Goal: Task Accomplishment & Management: Use online tool/utility

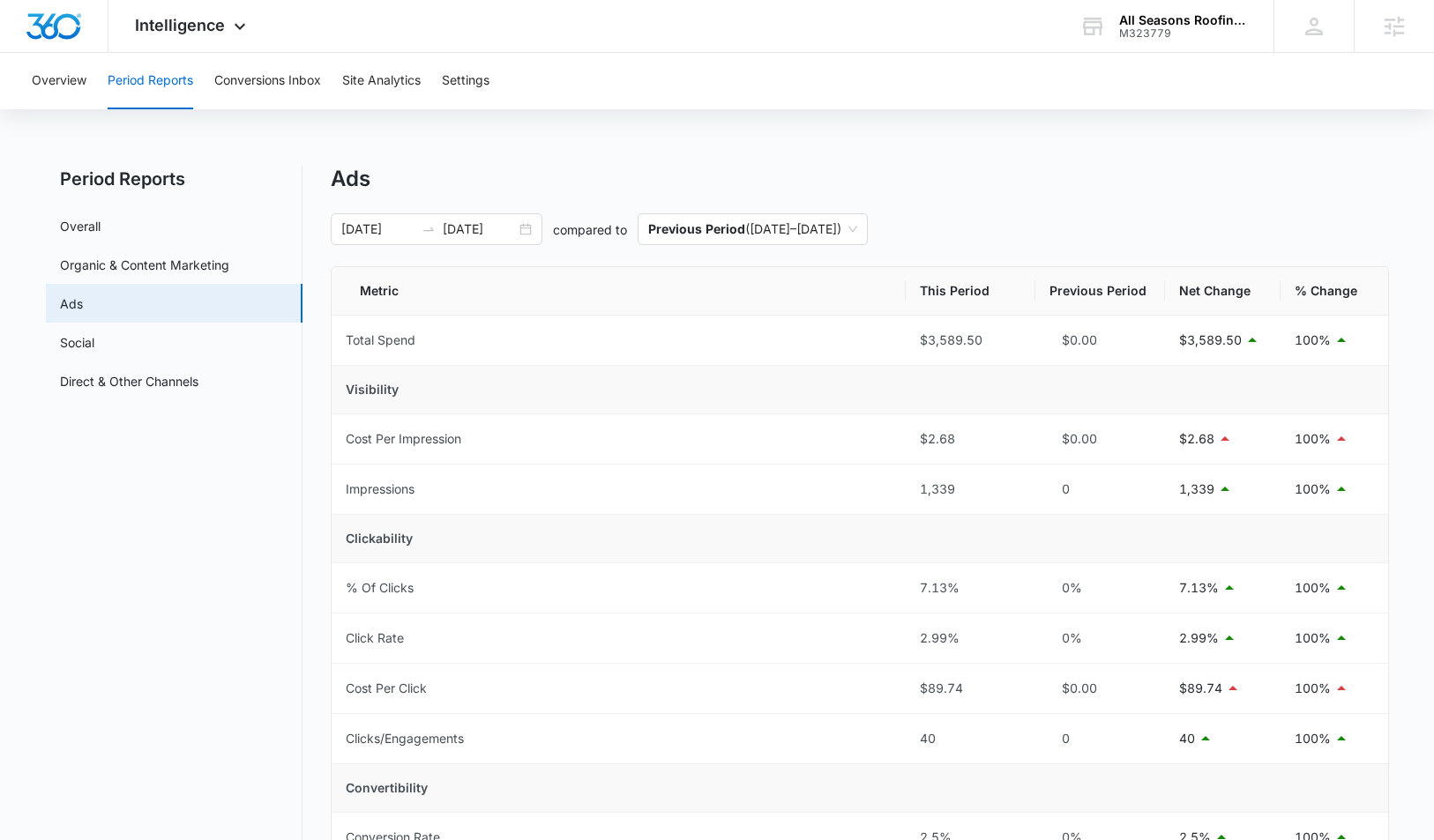
drag, startPoint x: 1098, startPoint y: 187, endPoint x: 1113, endPoint y: 79, distance: 109.0
click at [1098, 167] on div "Ads" at bounding box center [860, 178] width 1059 height 27
click at [1166, 6] on div "All Seasons Roofing & Siding M323779 Your Accounts View All" at bounding box center [1163, 26] width 221 height 52
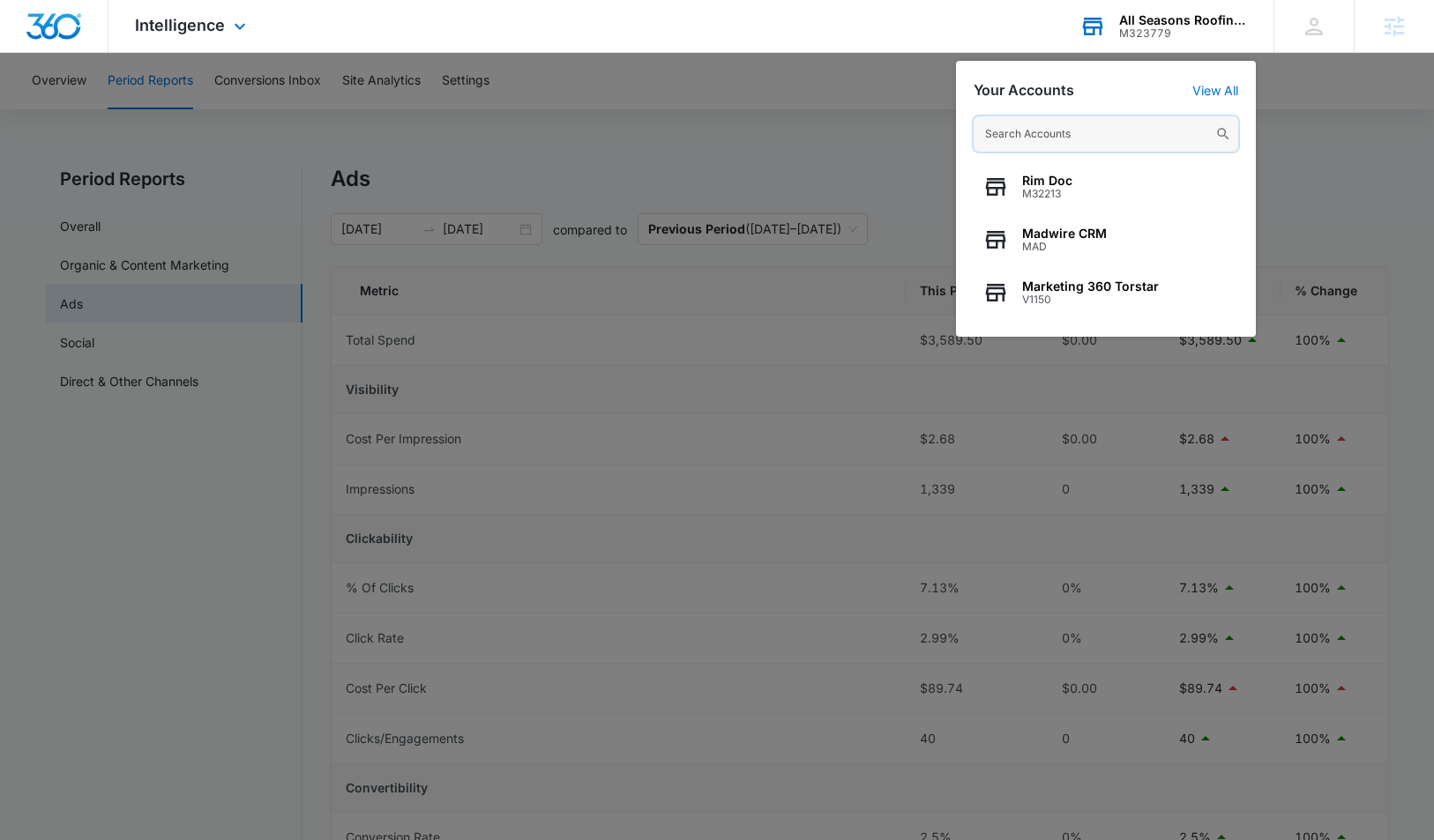
click at [1103, 139] on input "text" at bounding box center [1106, 134] width 264 height 35
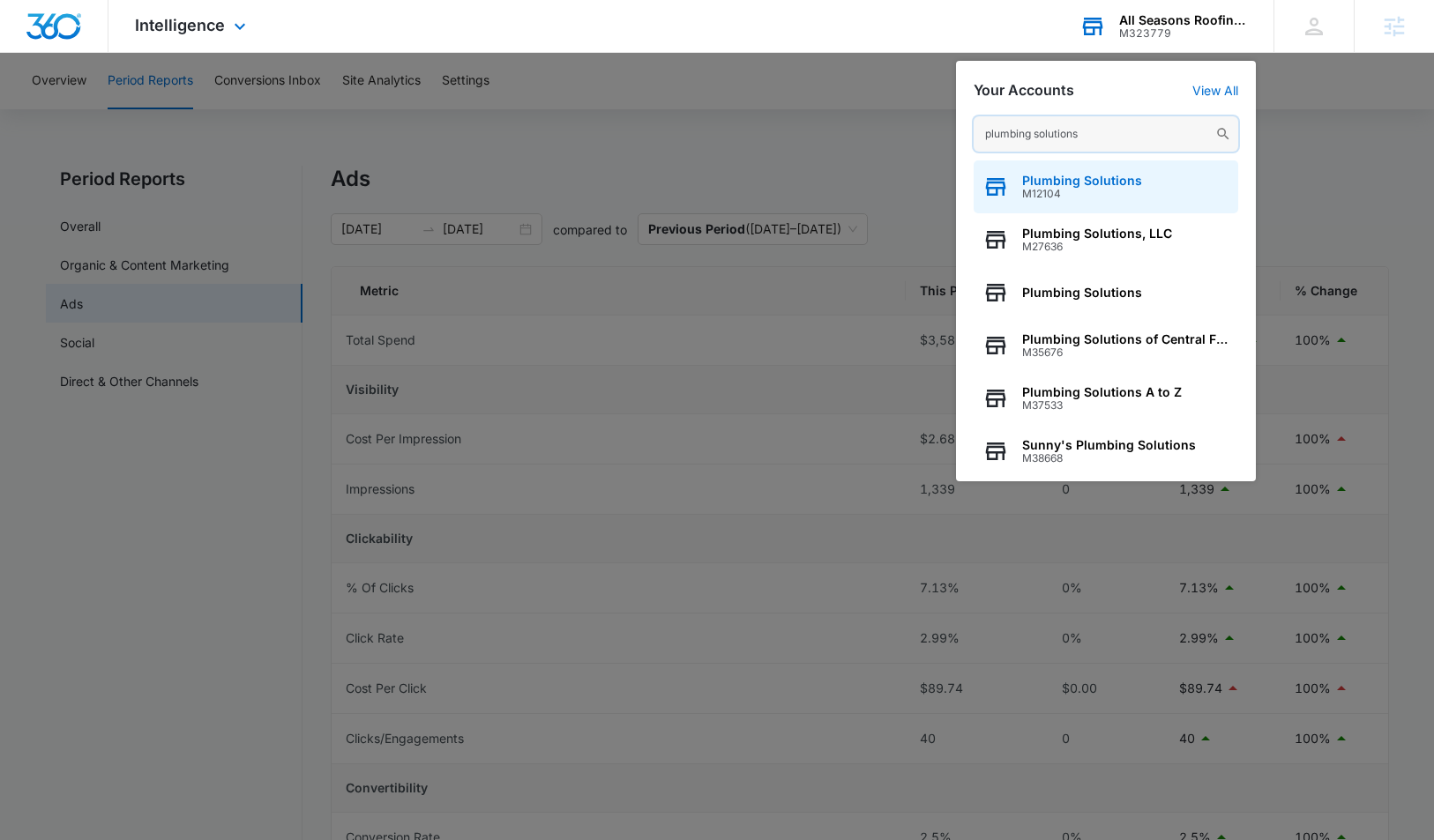
type input "plumbing solutions"
click at [1066, 186] on span "Plumbing Solutions" at bounding box center [1083, 180] width 120 height 14
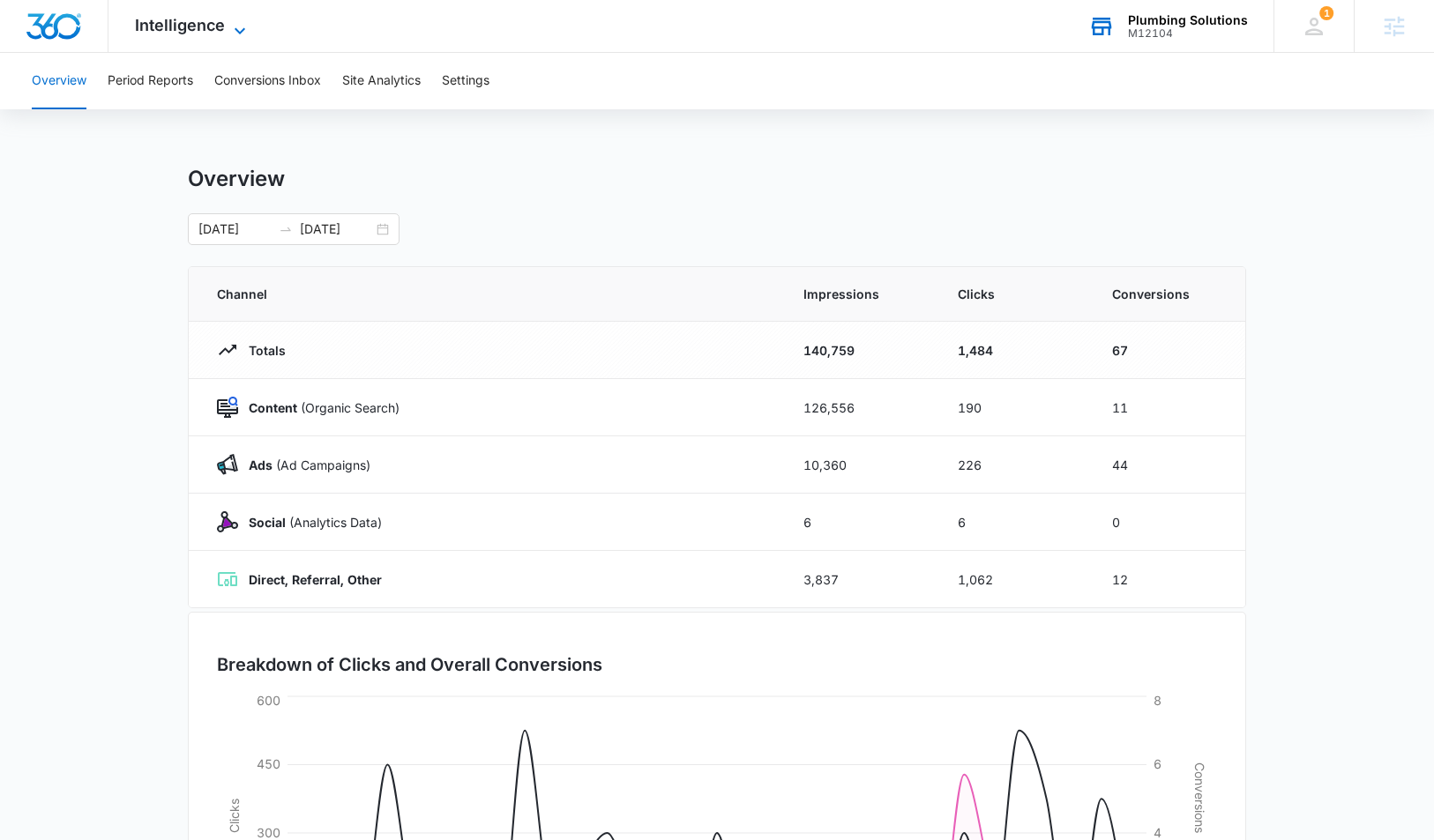
click at [203, 30] on span "Intelligence" at bounding box center [179, 25] width 90 height 18
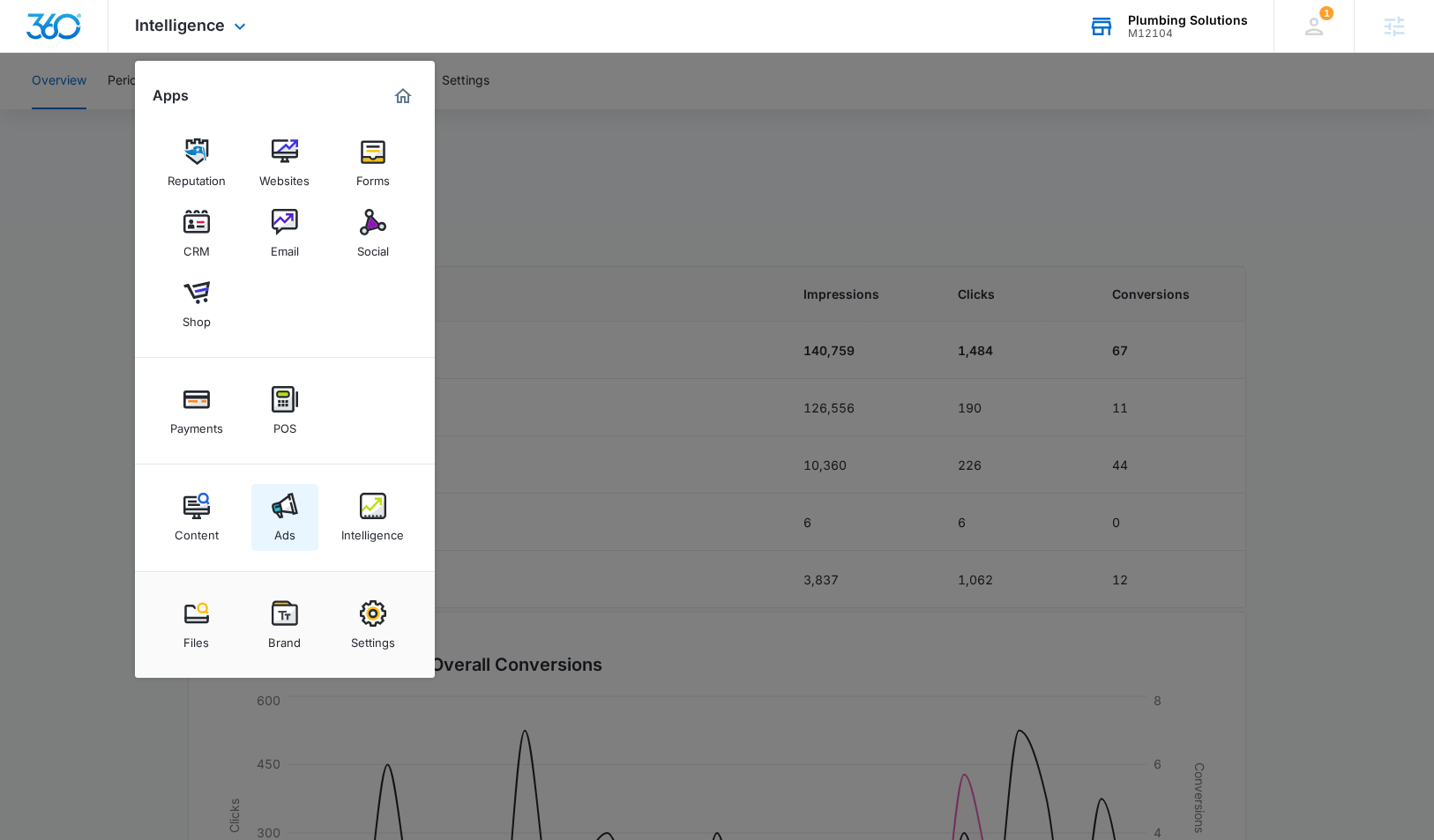
click at [278, 503] on img at bounding box center [285, 505] width 27 height 27
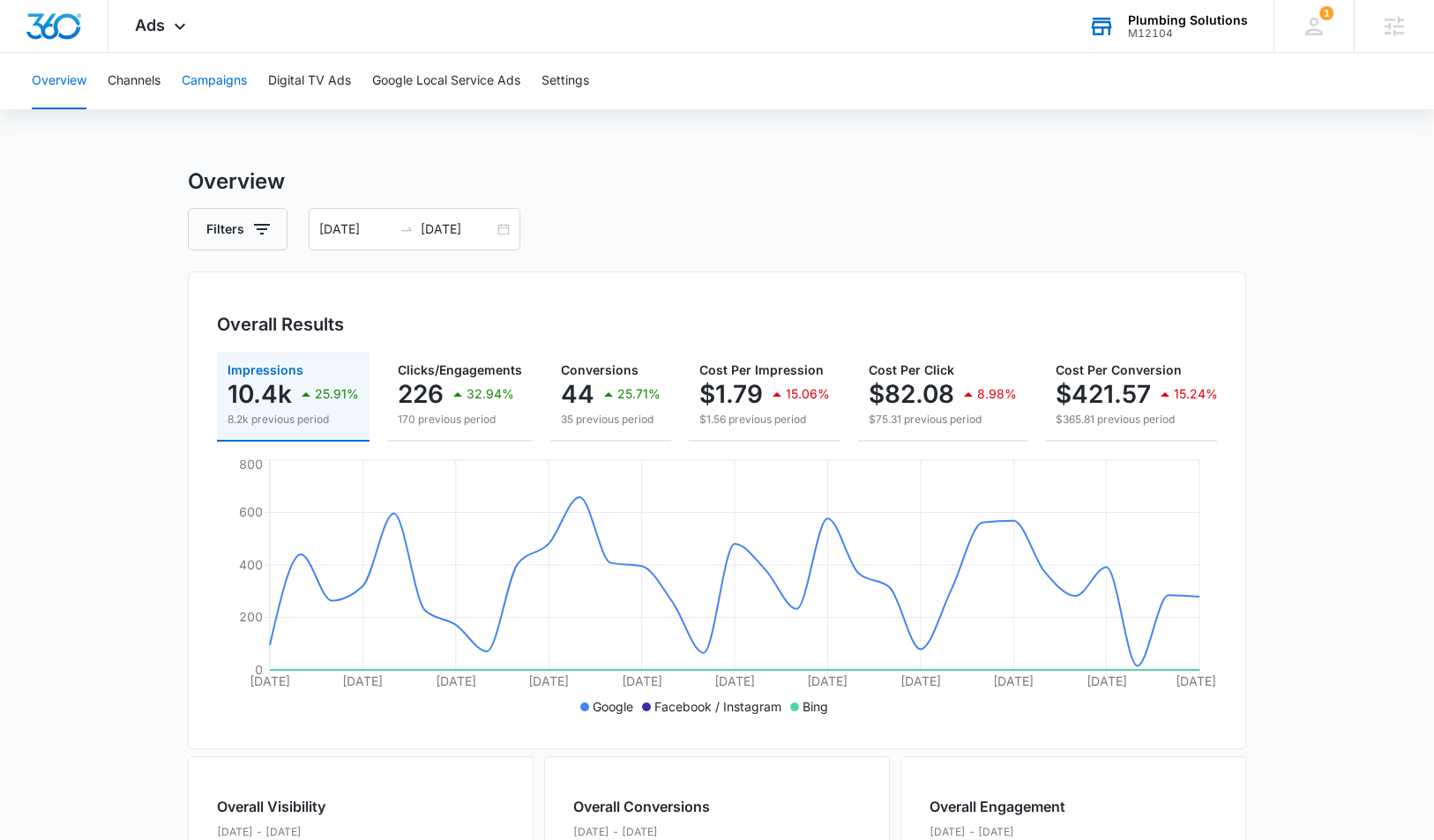
click at [208, 82] on button "Campaigns" at bounding box center [214, 80] width 66 height 56
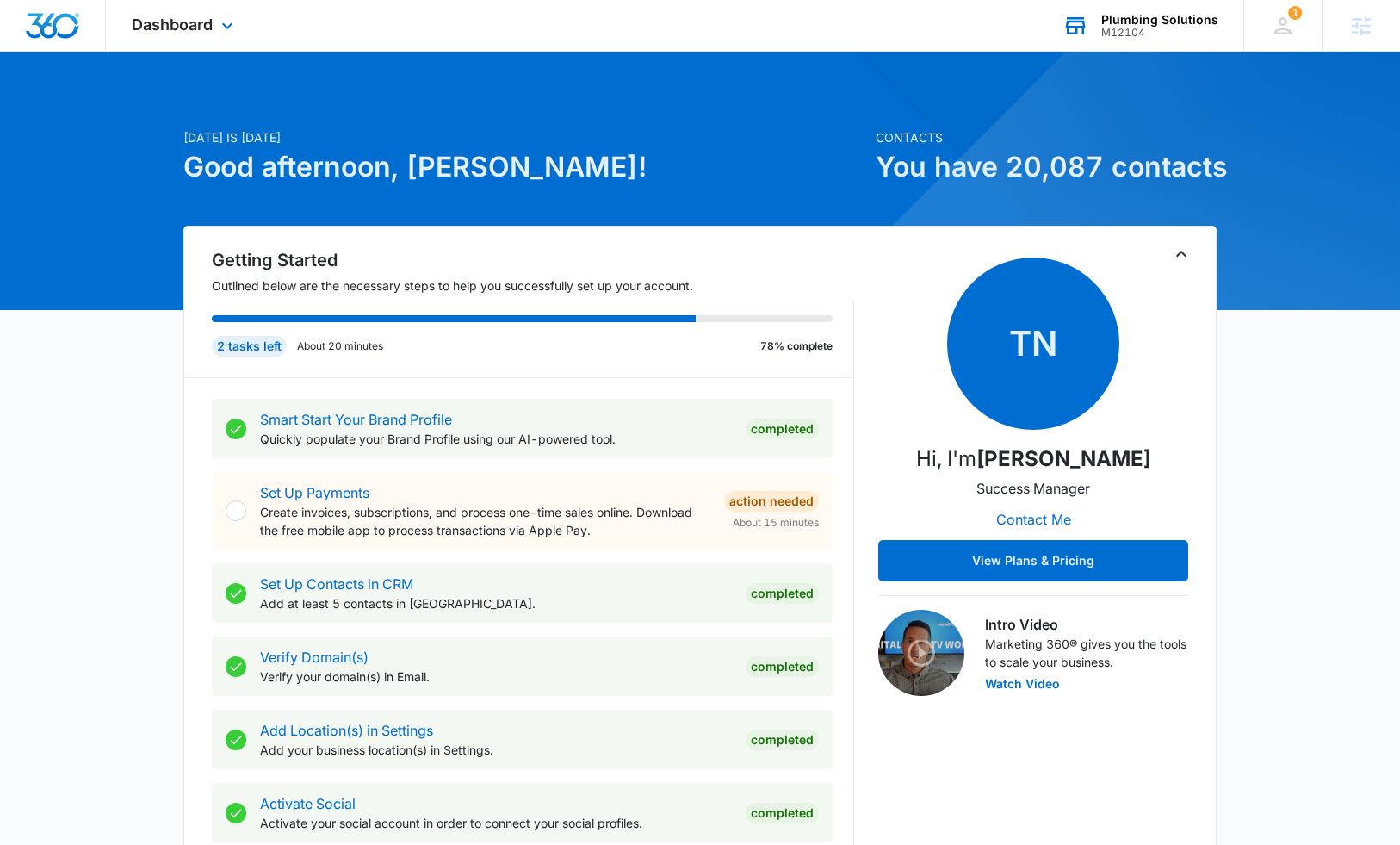
click at [1157, 32] on div "M12104" at bounding box center [1160, 32] width 117 height 12
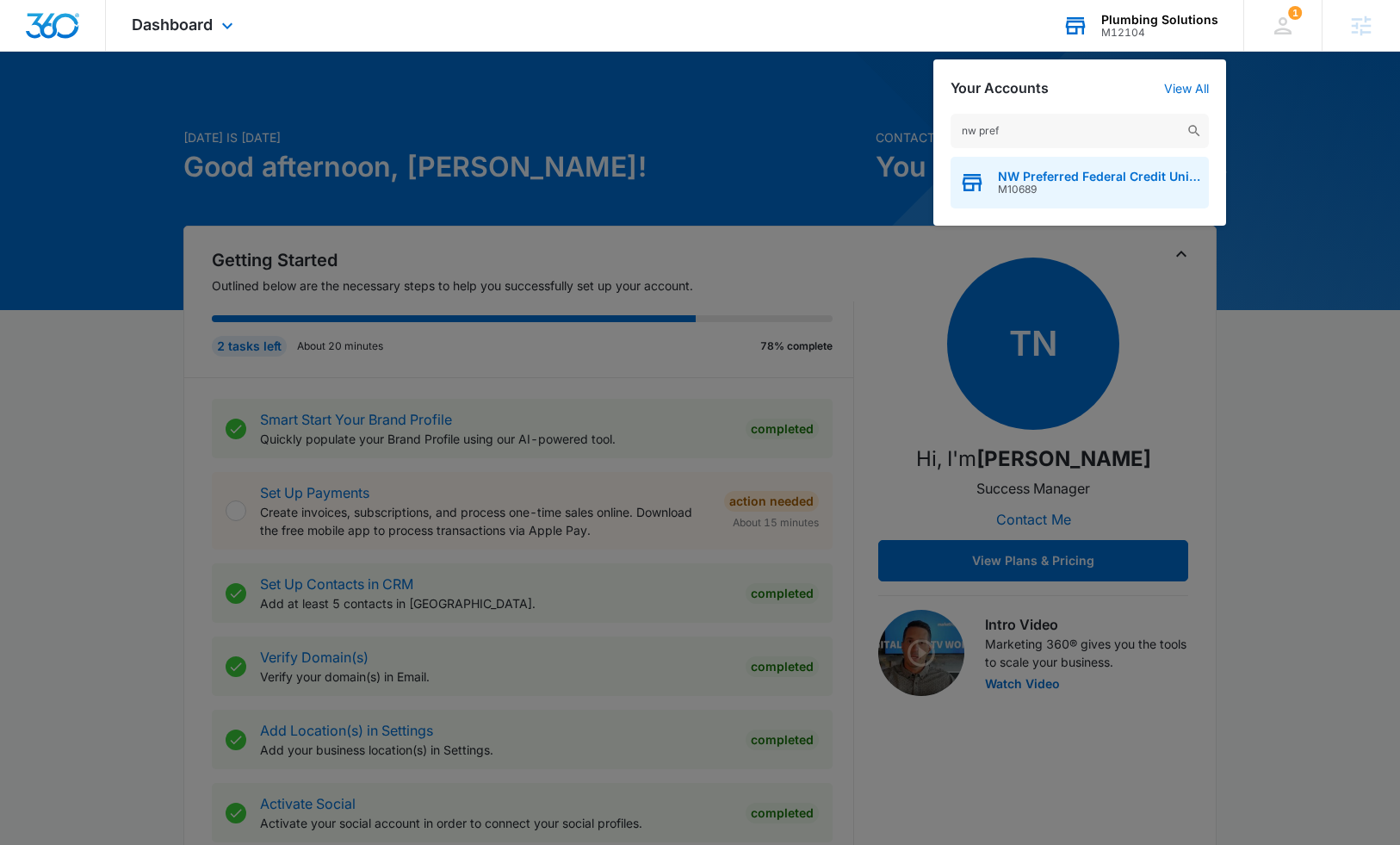
type input "nw pref"
click at [1090, 186] on span "M10689" at bounding box center [1099, 189] width 202 height 12
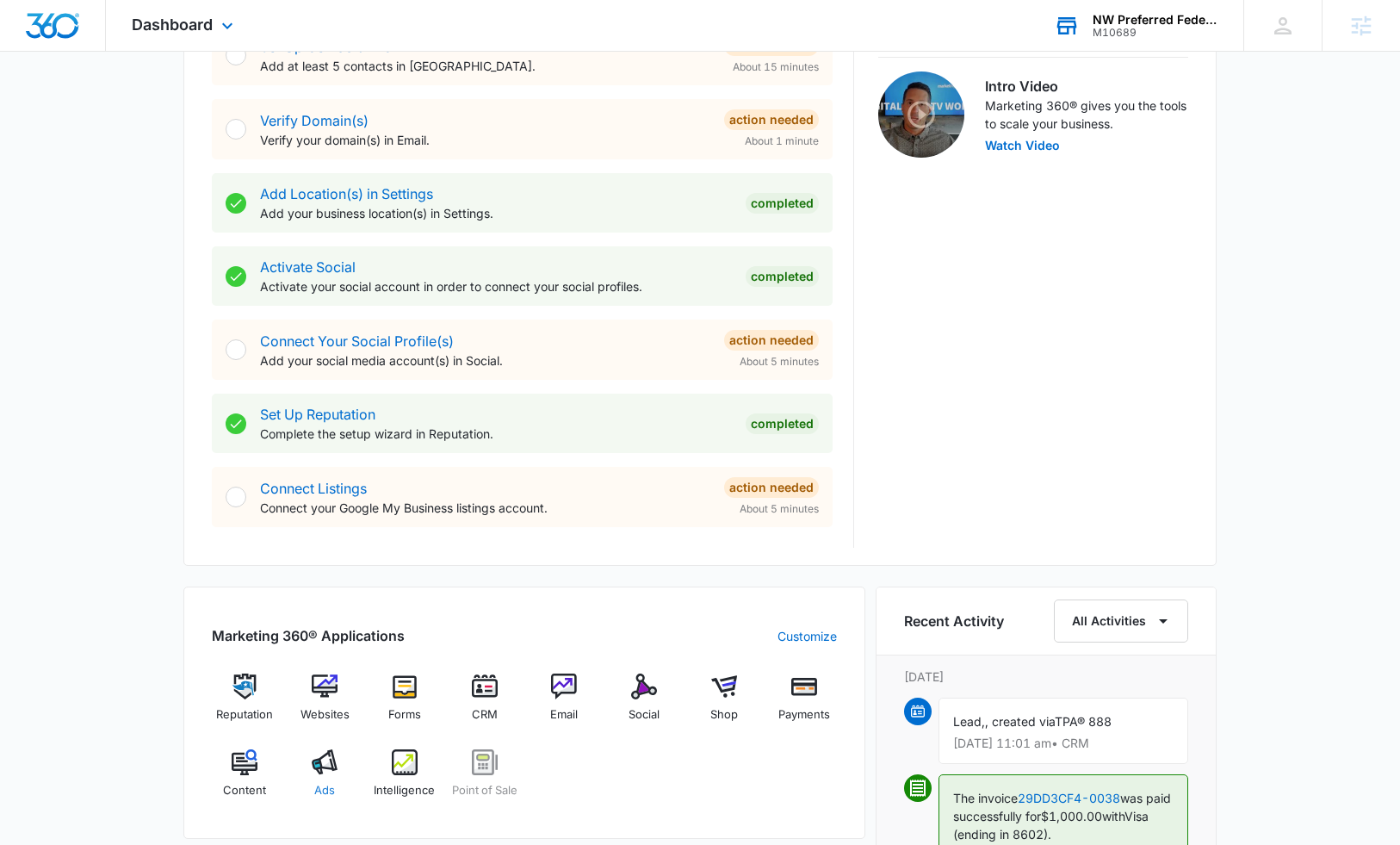
scroll to position [539, 0]
click at [318, 769] on img at bounding box center [324, 761] width 26 height 26
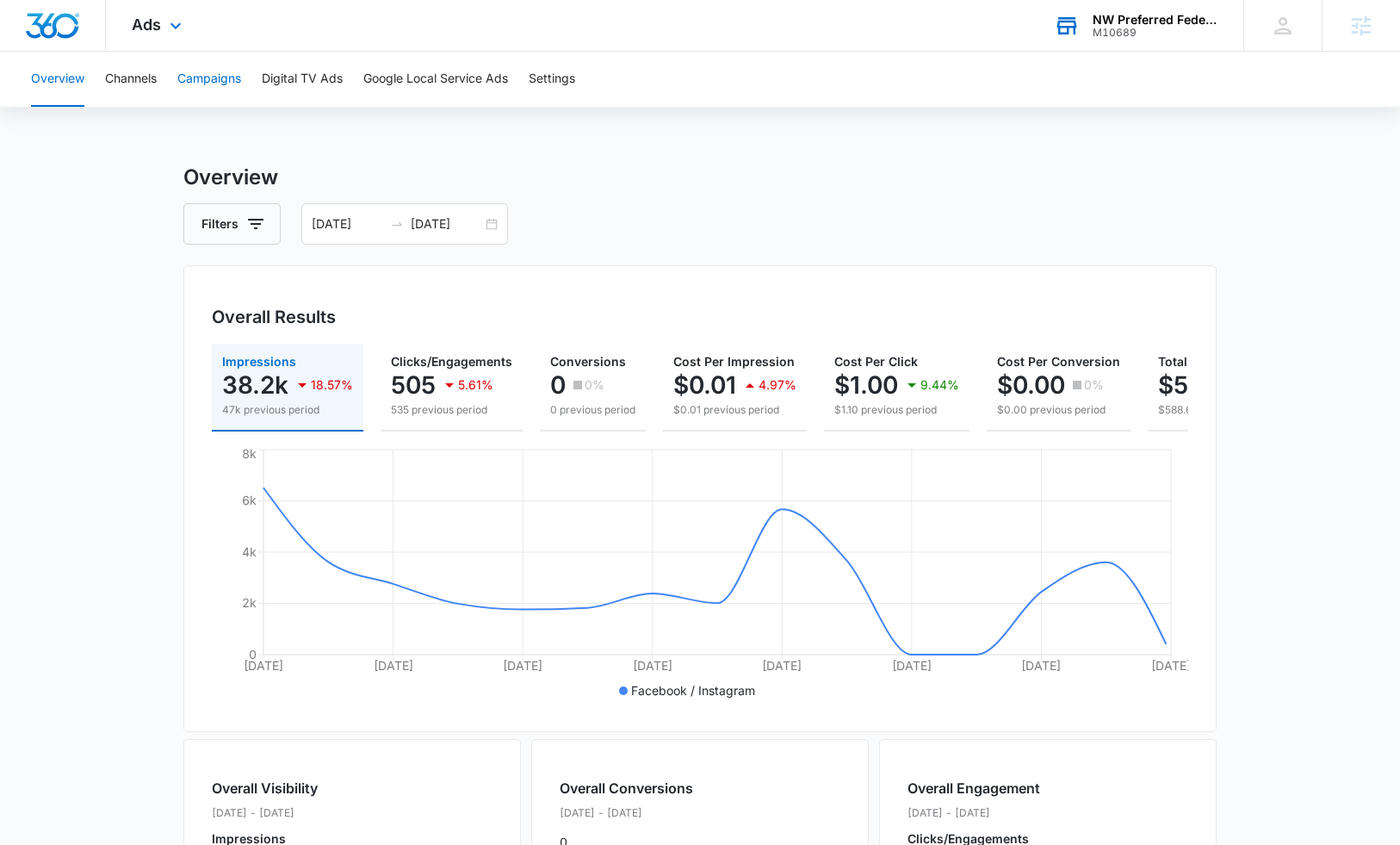
click at [185, 73] on button "Campaigns" at bounding box center [209, 79] width 64 height 55
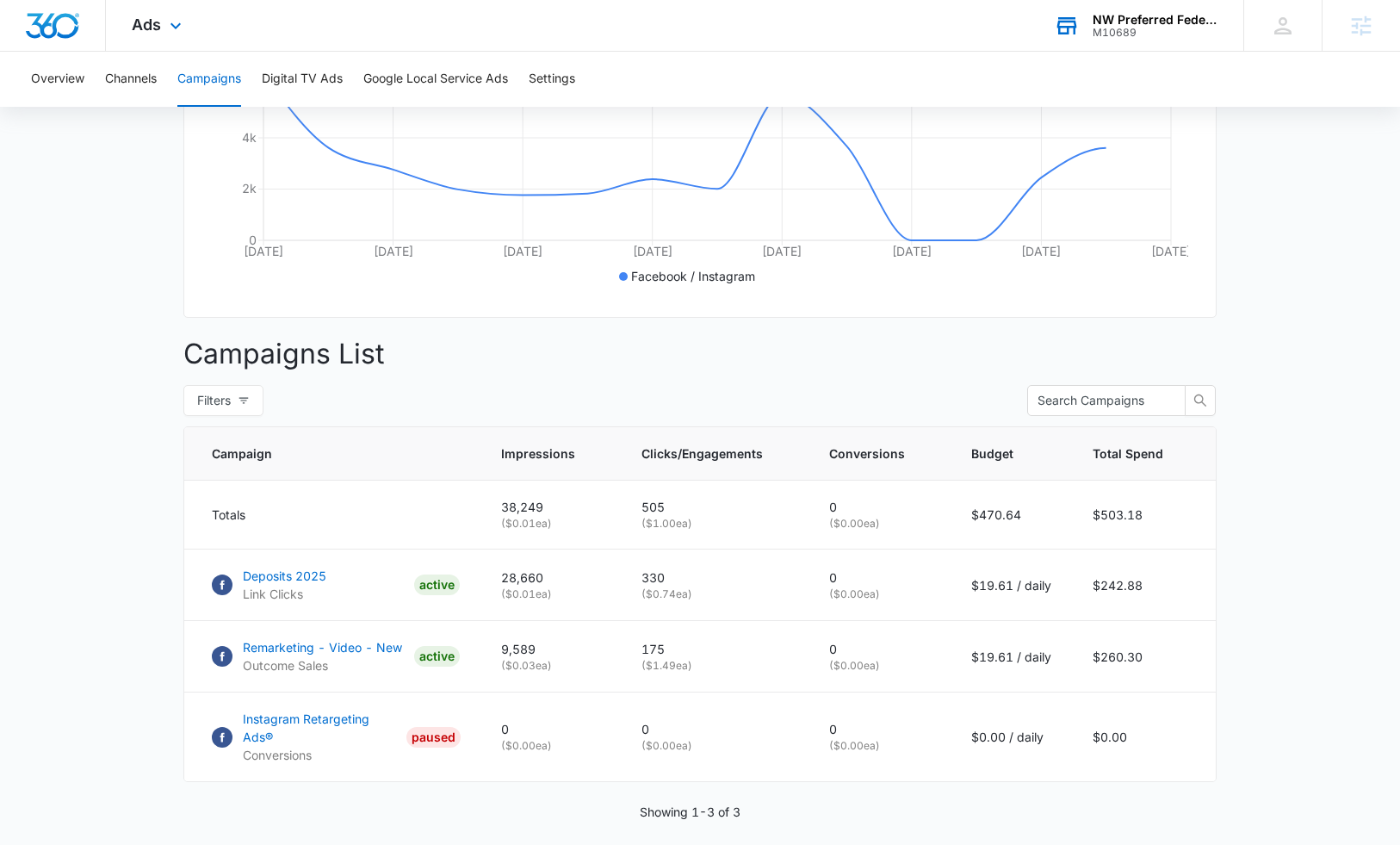
scroll to position [417, 0]
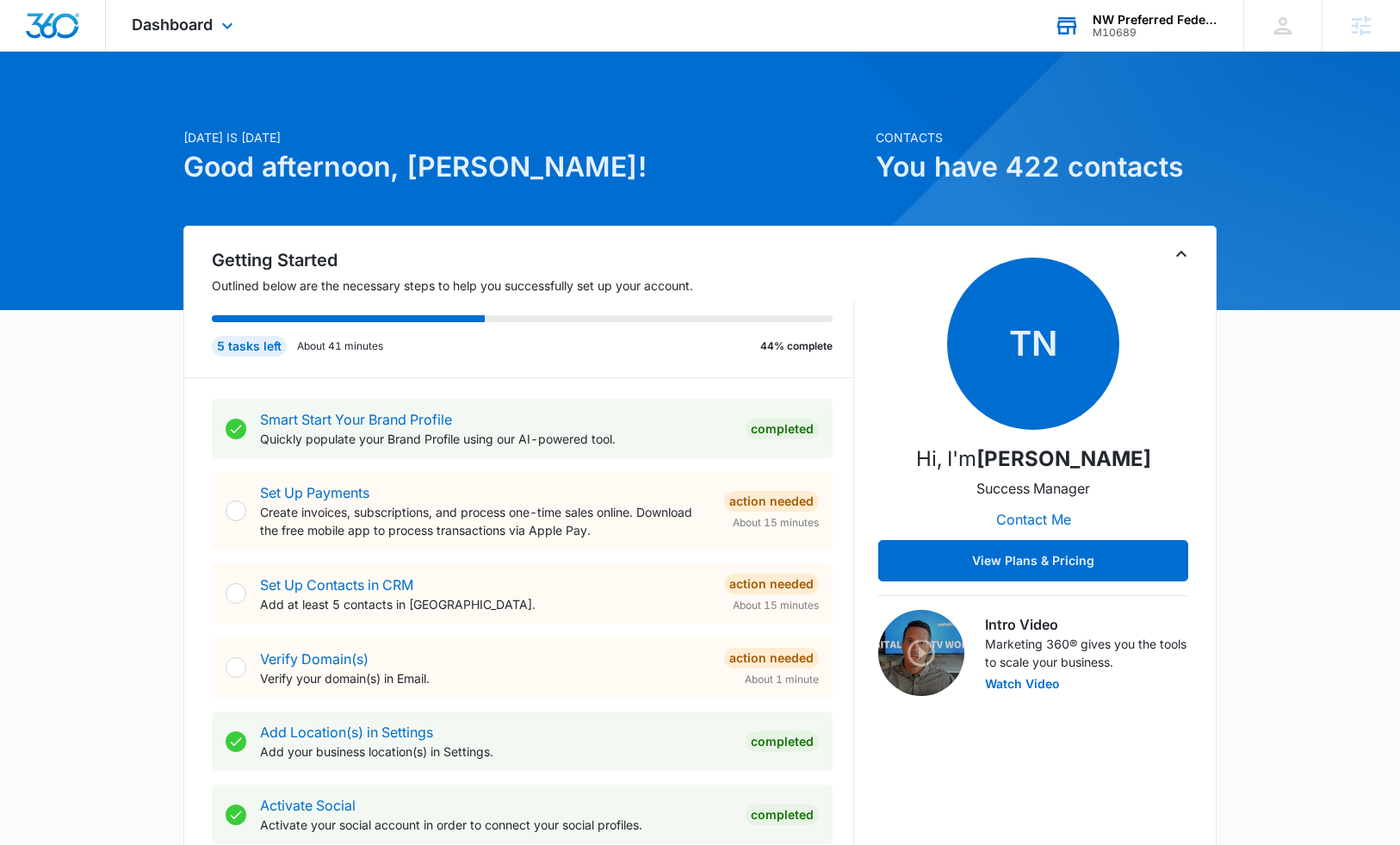
click at [1124, 20] on div "NW Preferred Federal Credit Union" at bounding box center [1155, 19] width 125 height 14
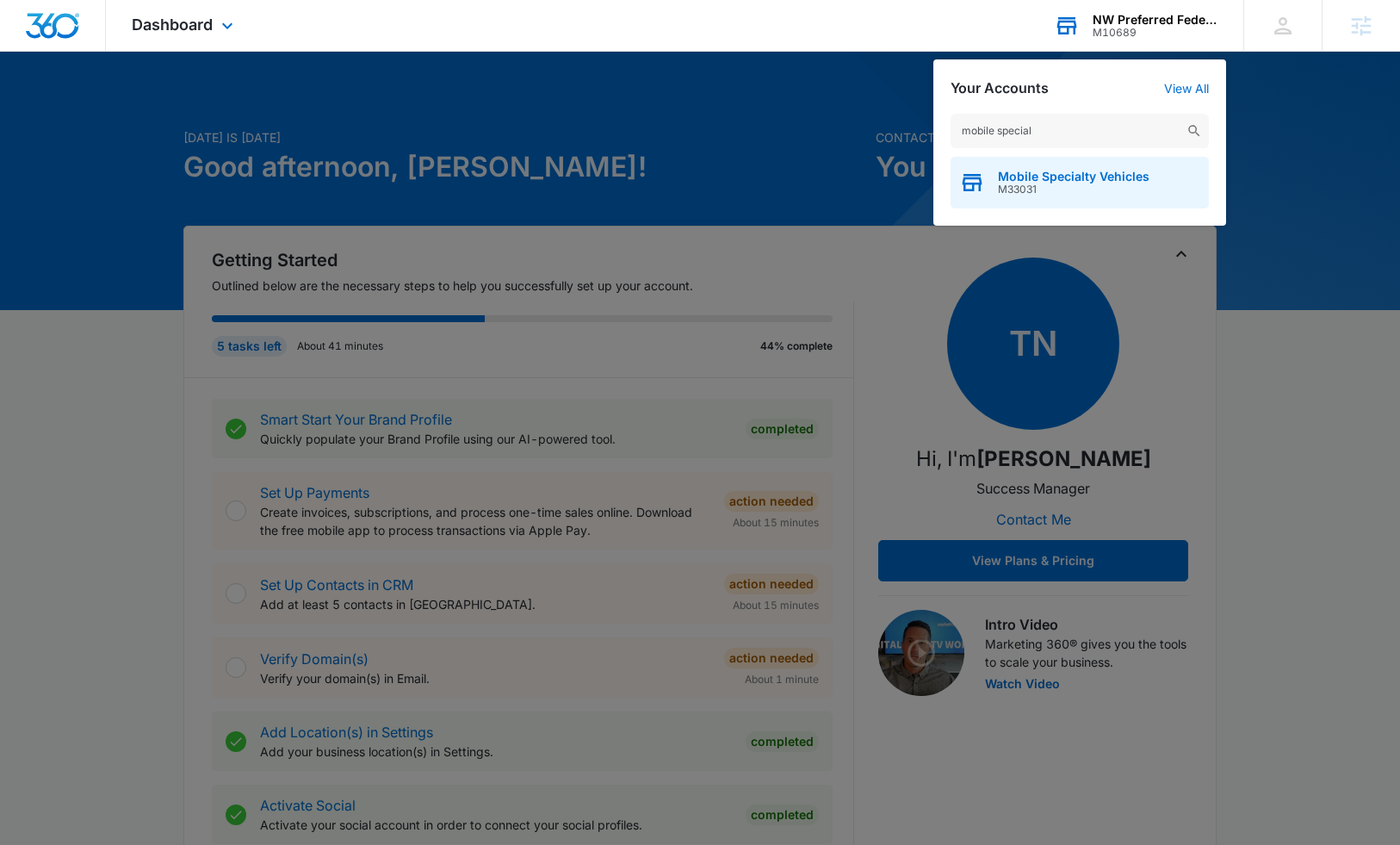
type input "mobile special"
click at [1059, 203] on div "Mobile Specialty Vehicles M33031" at bounding box center [1080, 182] width 258 height 51
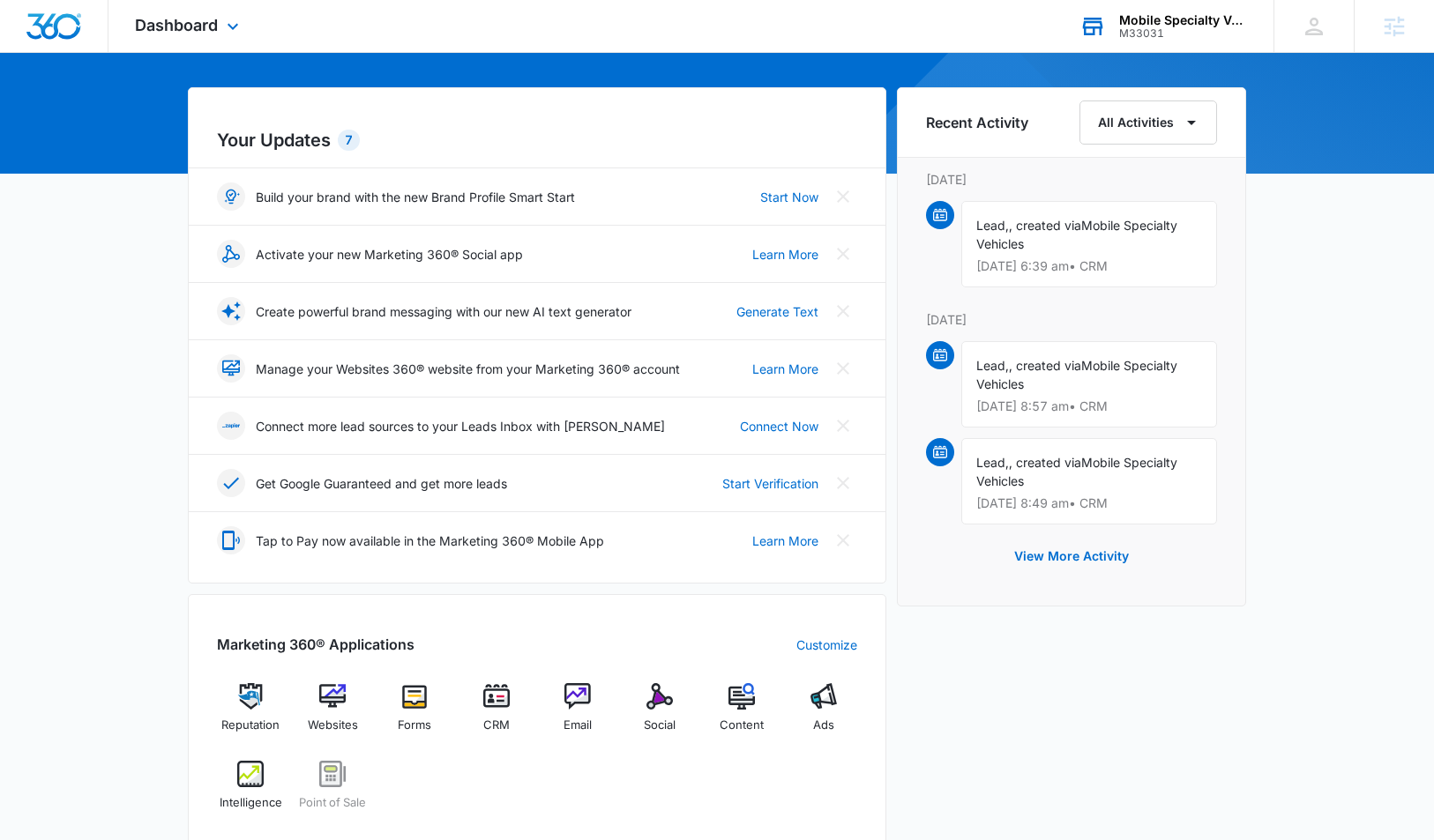
scroll to position [268, 0]
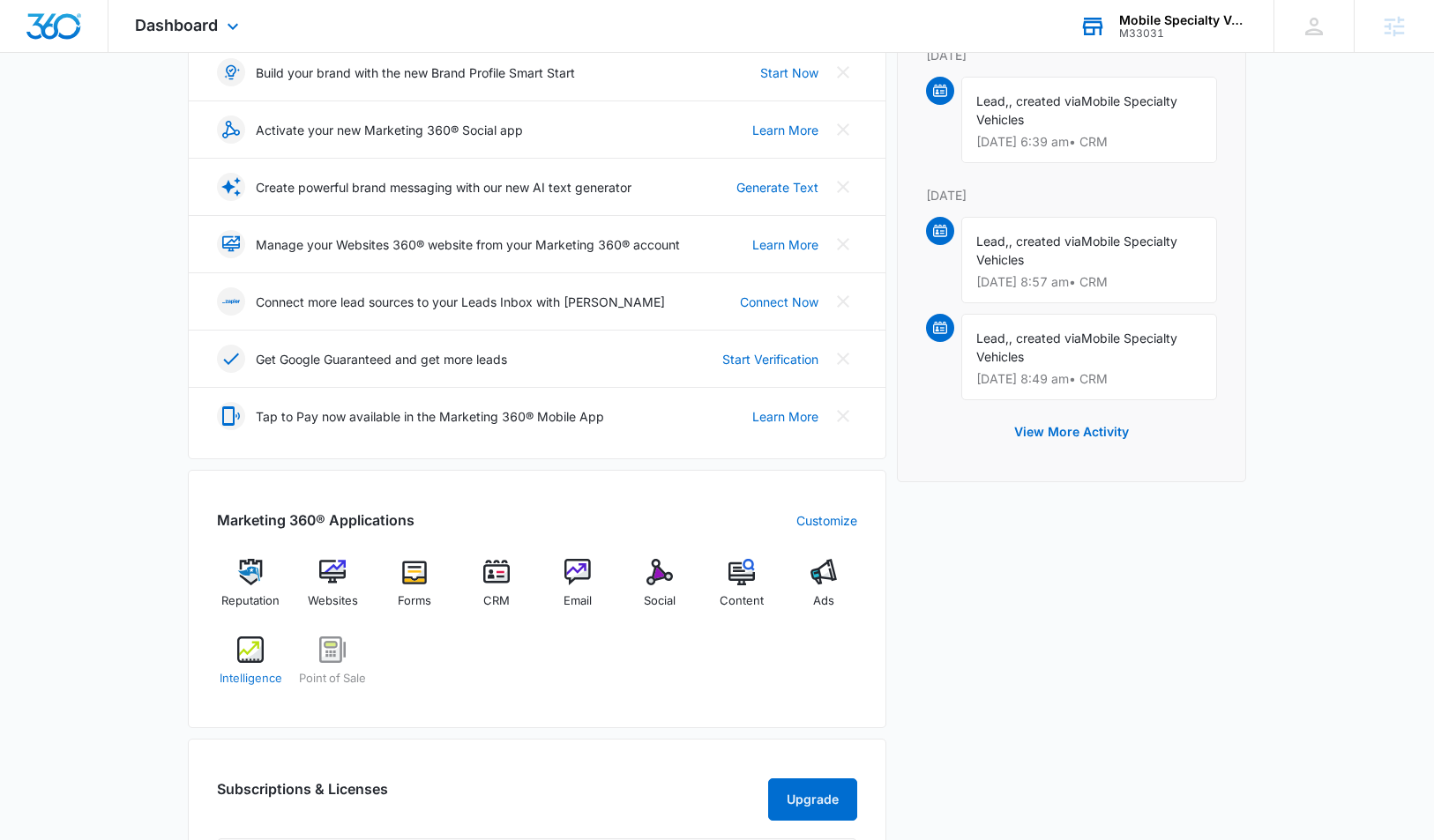
click at [239, 653] on img at bounding box center [251, 650] width 27 height 27
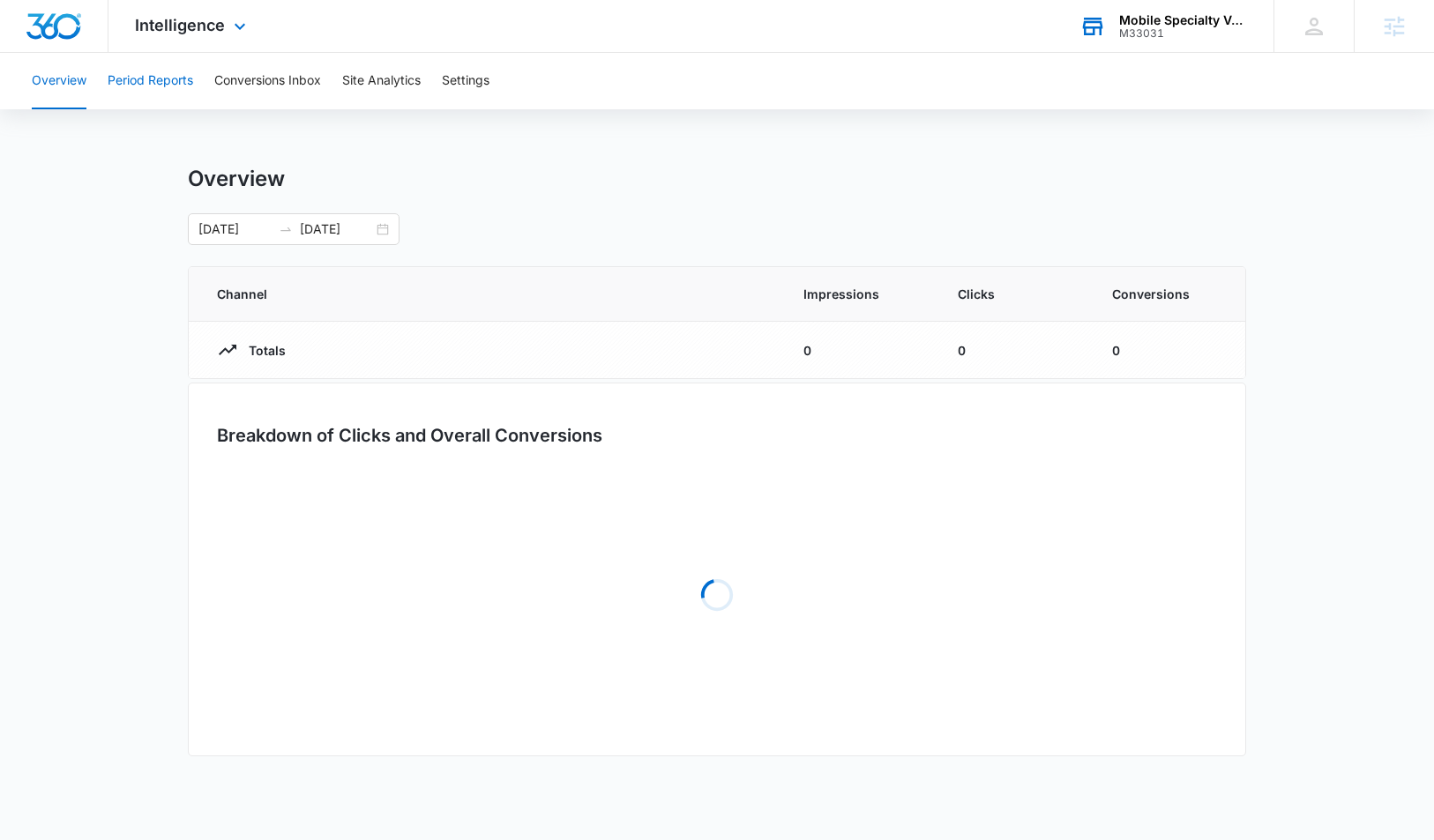
click at [159, 86] on button "Period Reports" at bounding box center [150, 80] width 86 height 56
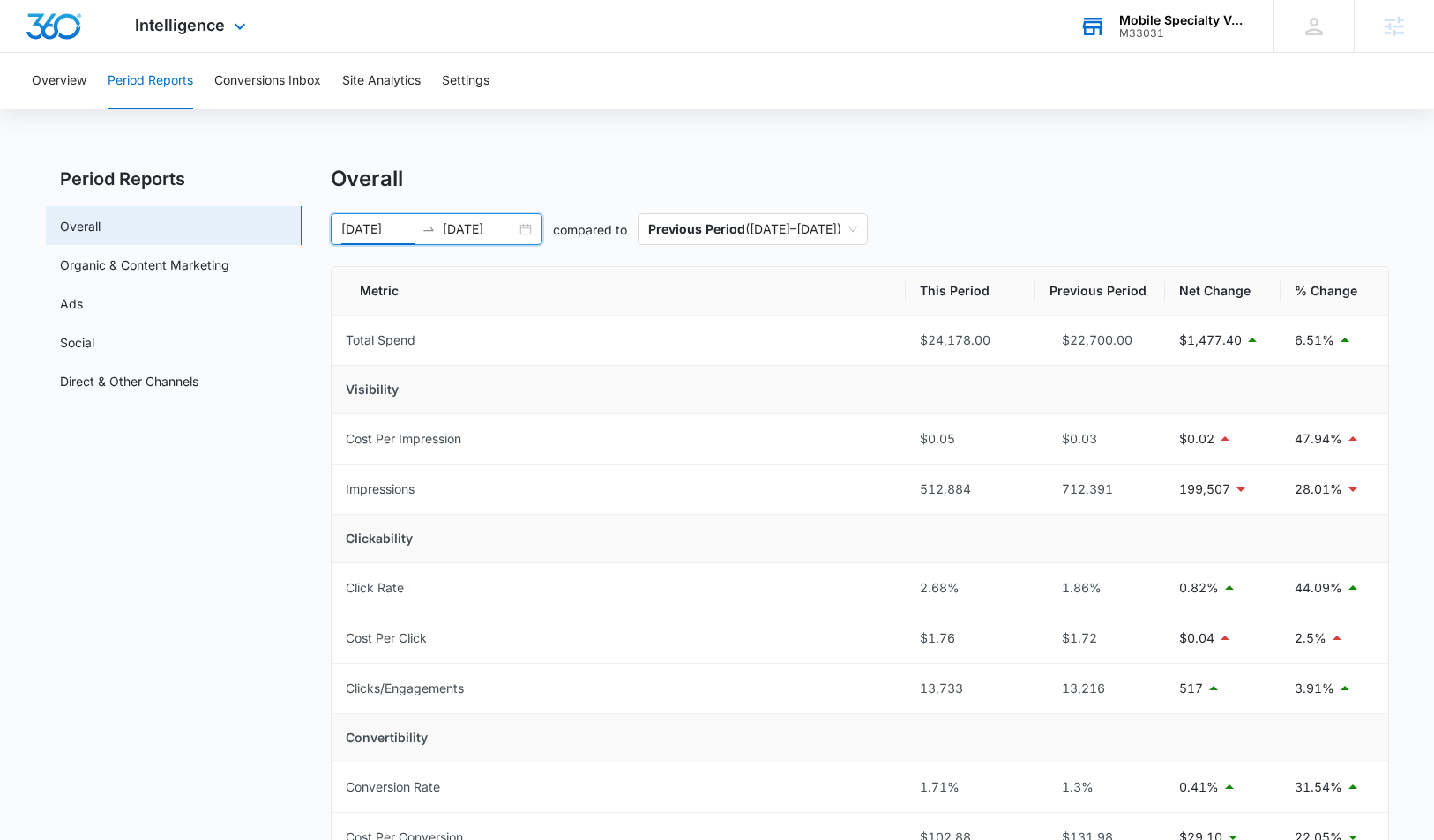
click at [366, 231] on input "06/15/2025" at bounding box center [377, 229] width 73 height 19
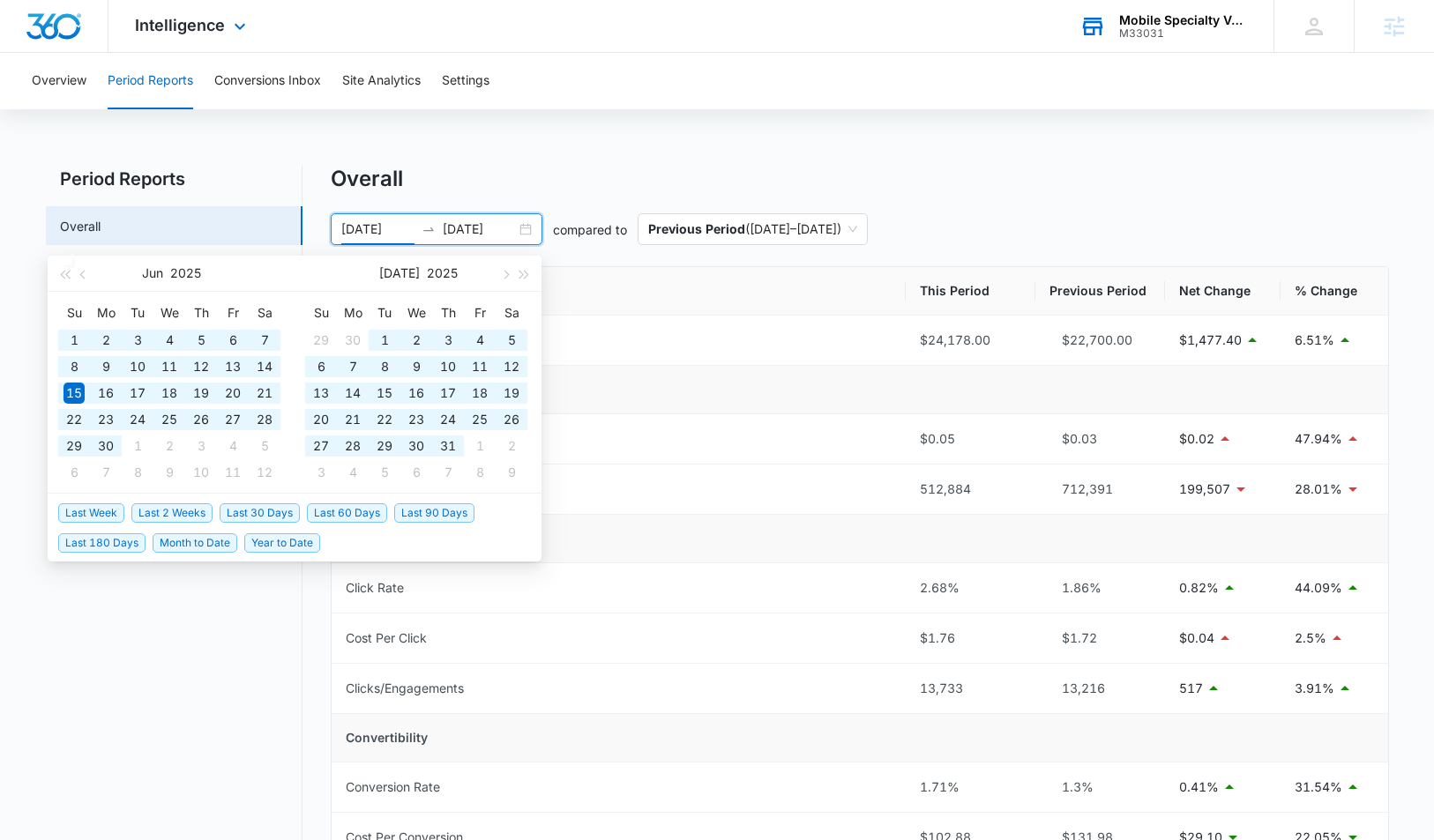
click at [264, 541] on span "Year to Date" at bounding box center [282, 542] width 76 height 19
type input "01/01/2025"
type input "10/05/2025"
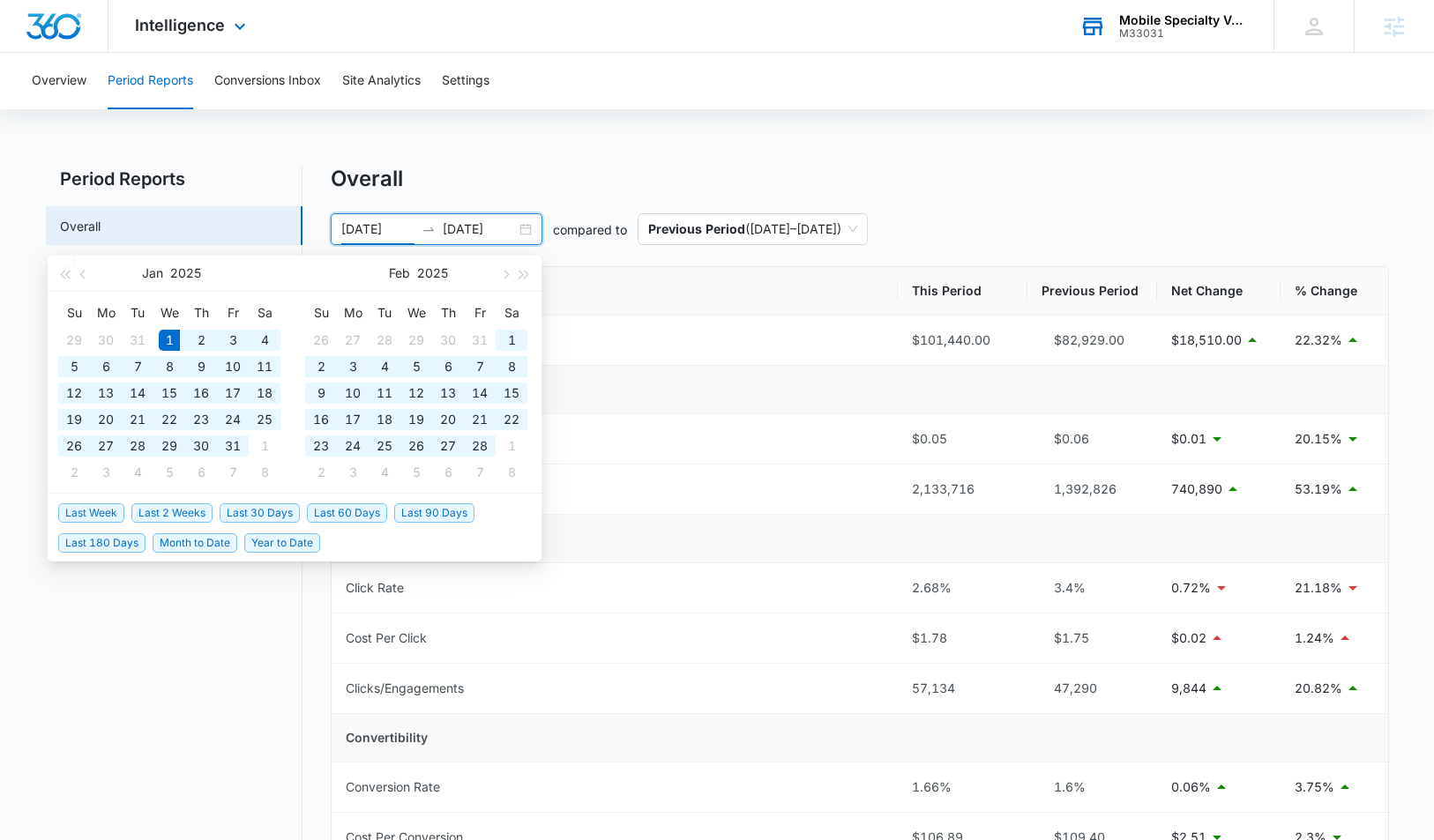
click at [366, 232] on input "01/01/2025" at bounding box center [377, 229] width 73 height 19
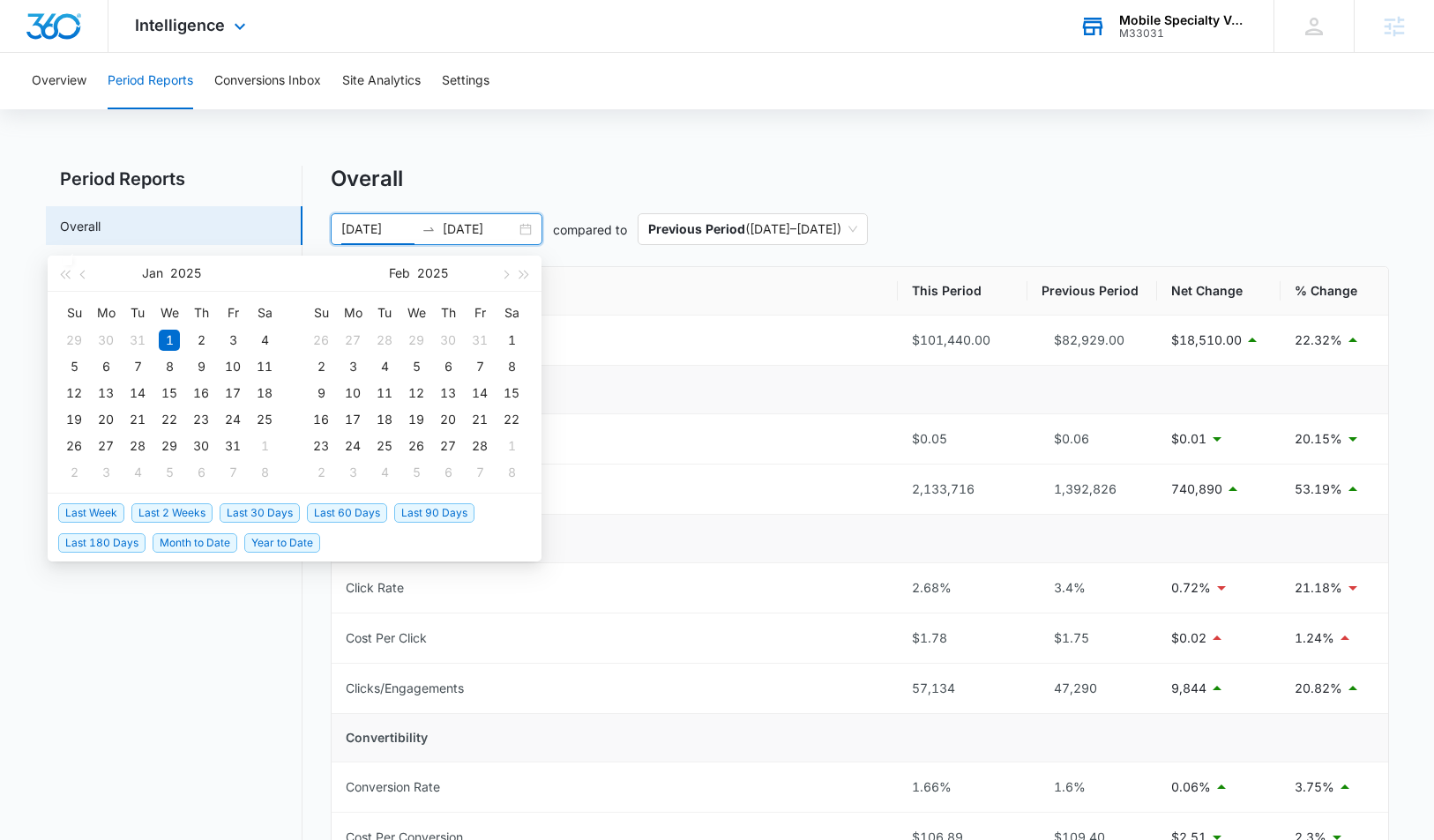
click at [277, 515] on span "Last 30 Days" at bounding box center [260, 513] width 80 height 19
type input "09/05/2025"
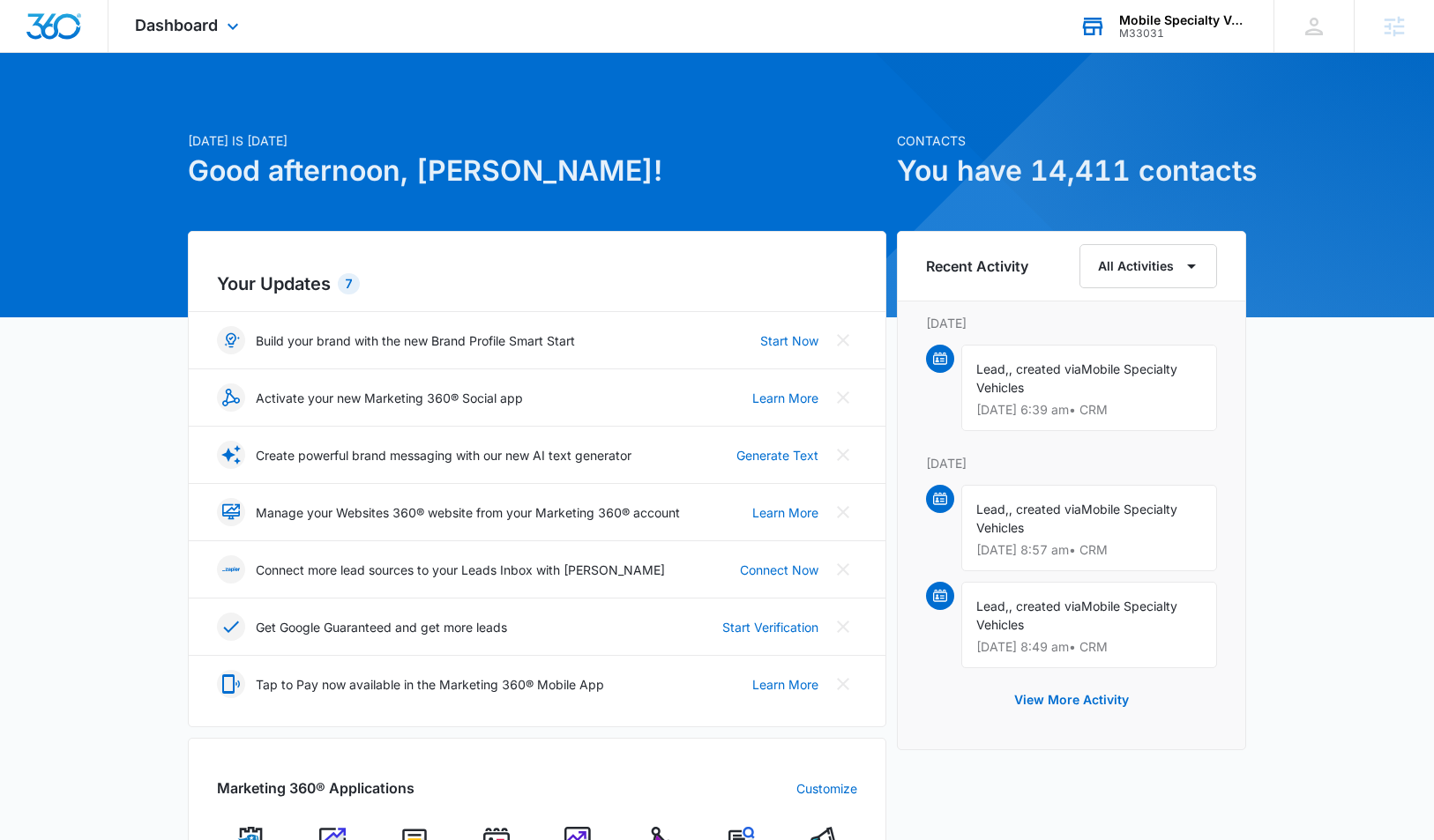
click at [1163, 28] on div "M33031" at bounding box center [1183, 33] width 129 height 12
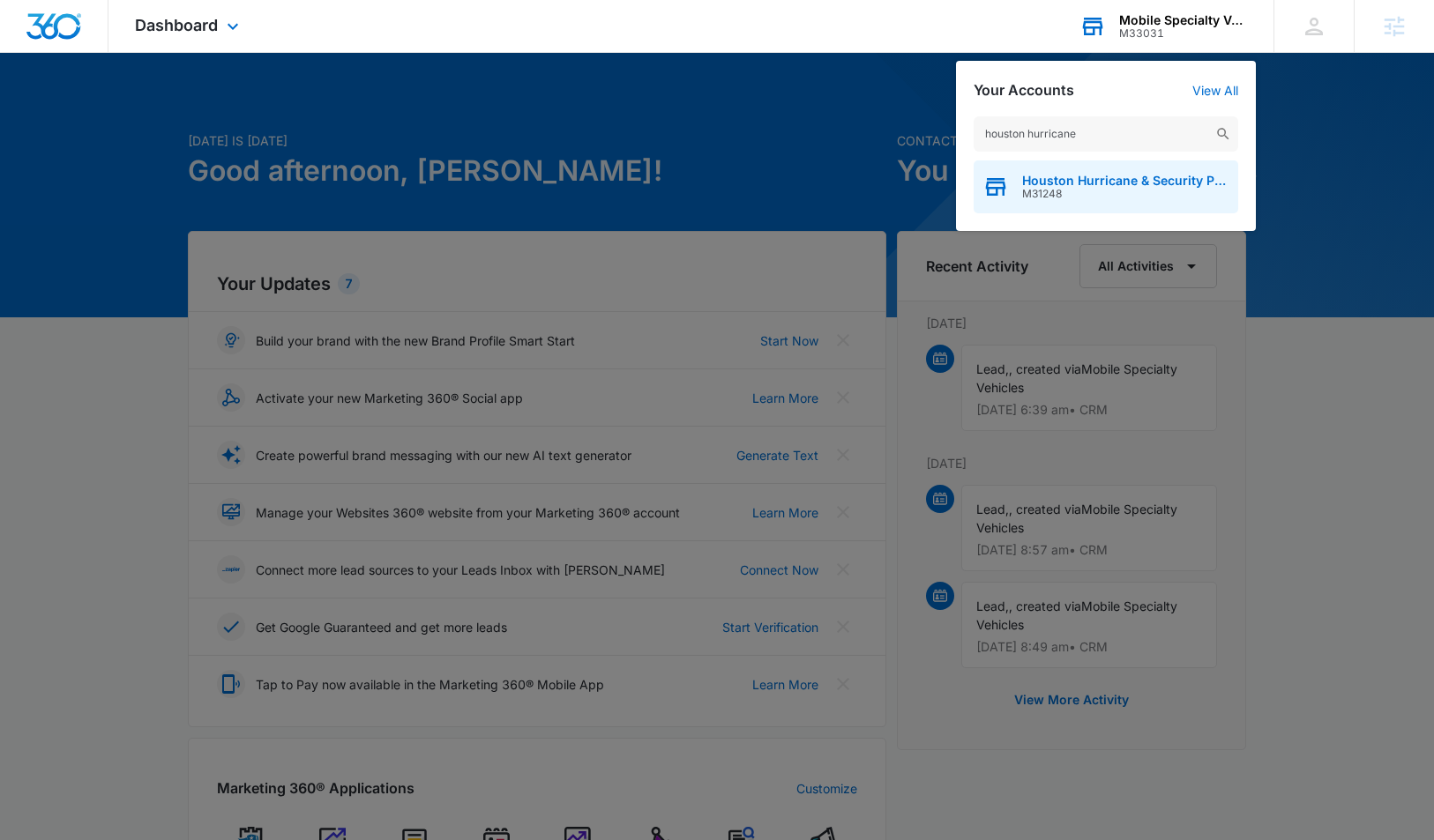
type input "houston hurricane"
click at [1095, 185] on span "Houston Hurricane & Security Products" at bounding box center [1126, 180] width 207 height 14
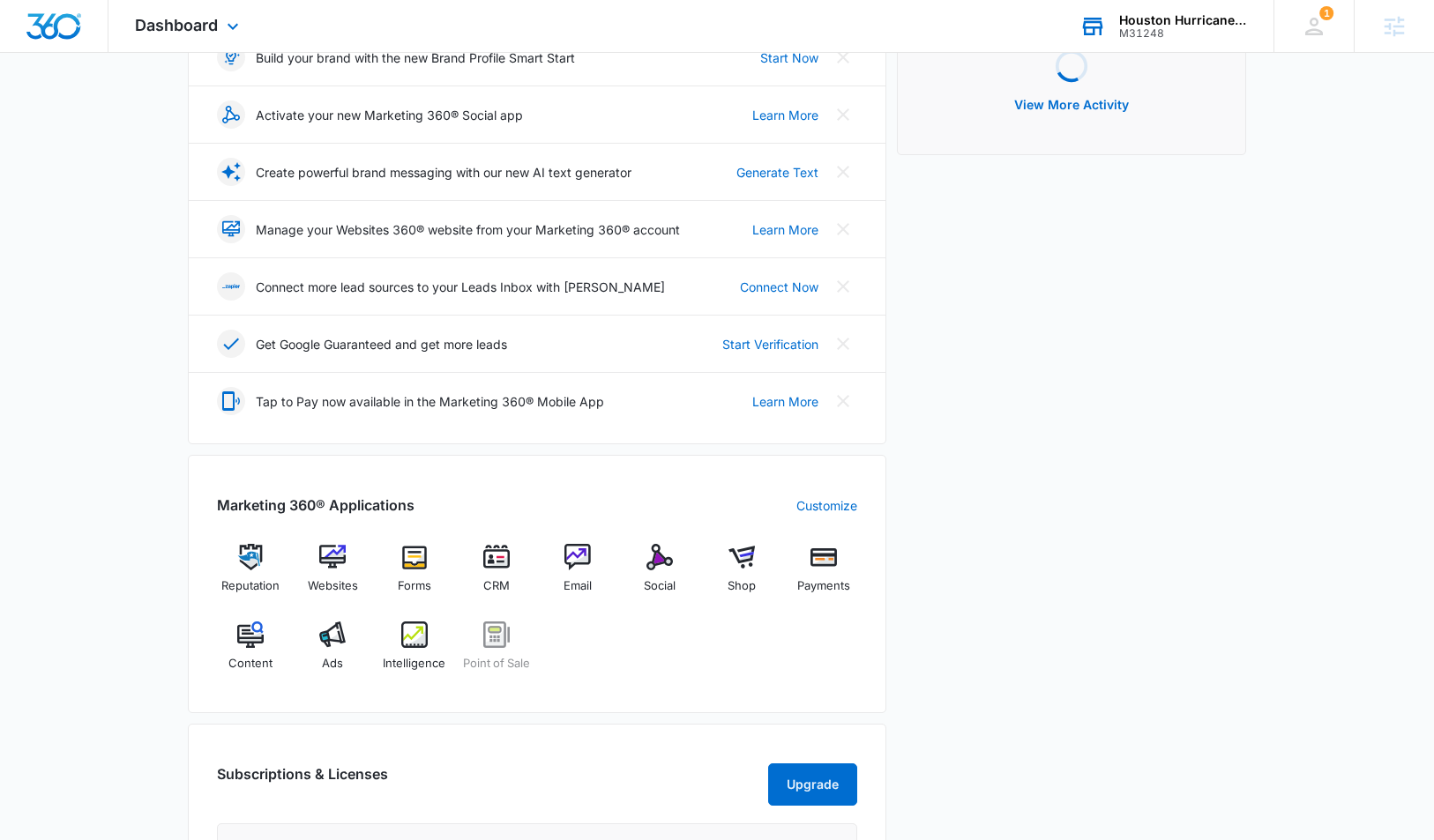
scroll to position [332, 0]
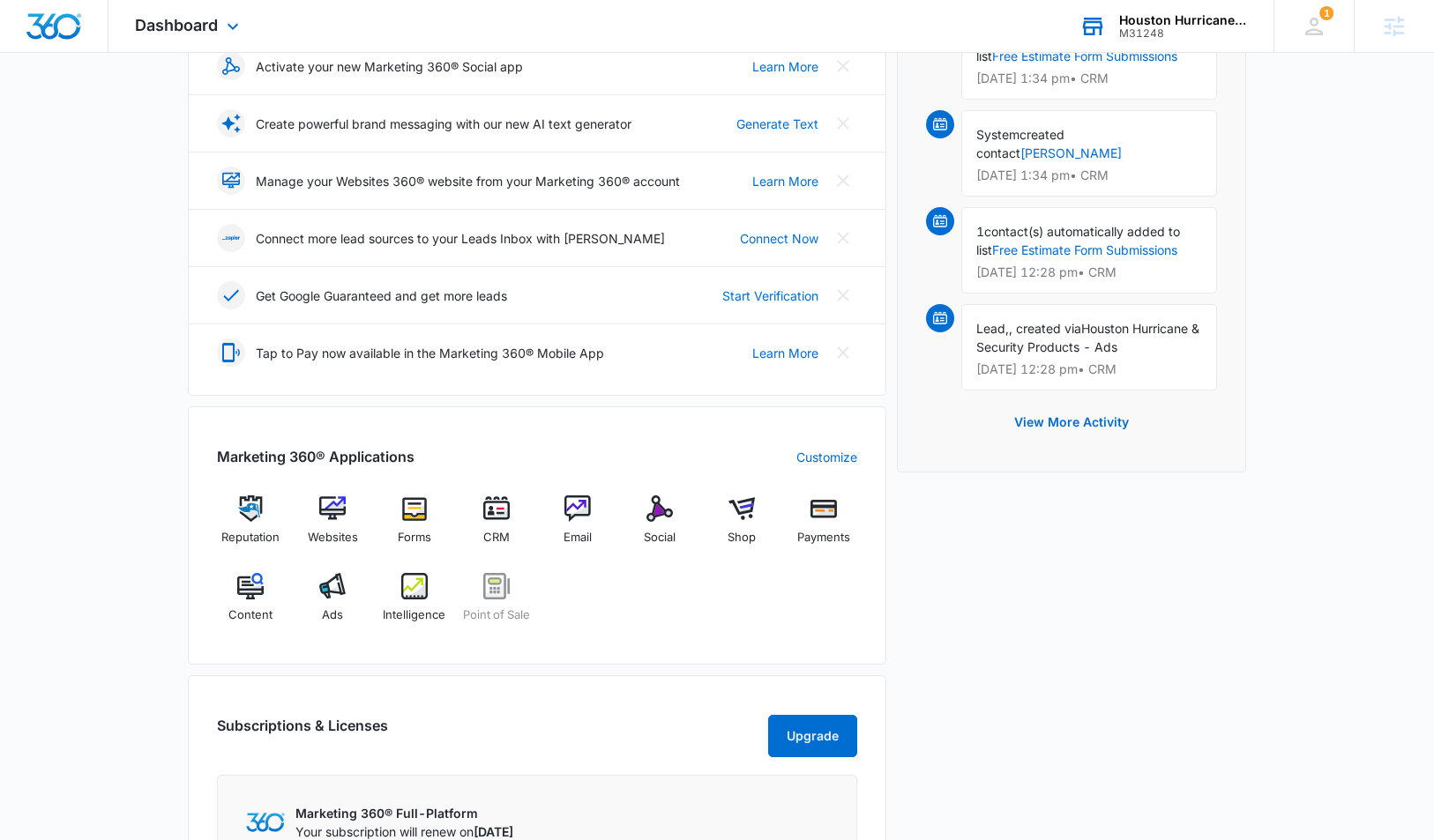
drag, startPoint x: 414, startPoint y: 604, endPoint x: 35, endPoint y: 566, distance: 380.9
click at [414, 604] on div "Intelligence" at bounding box center [414, 604] width 67 height 64
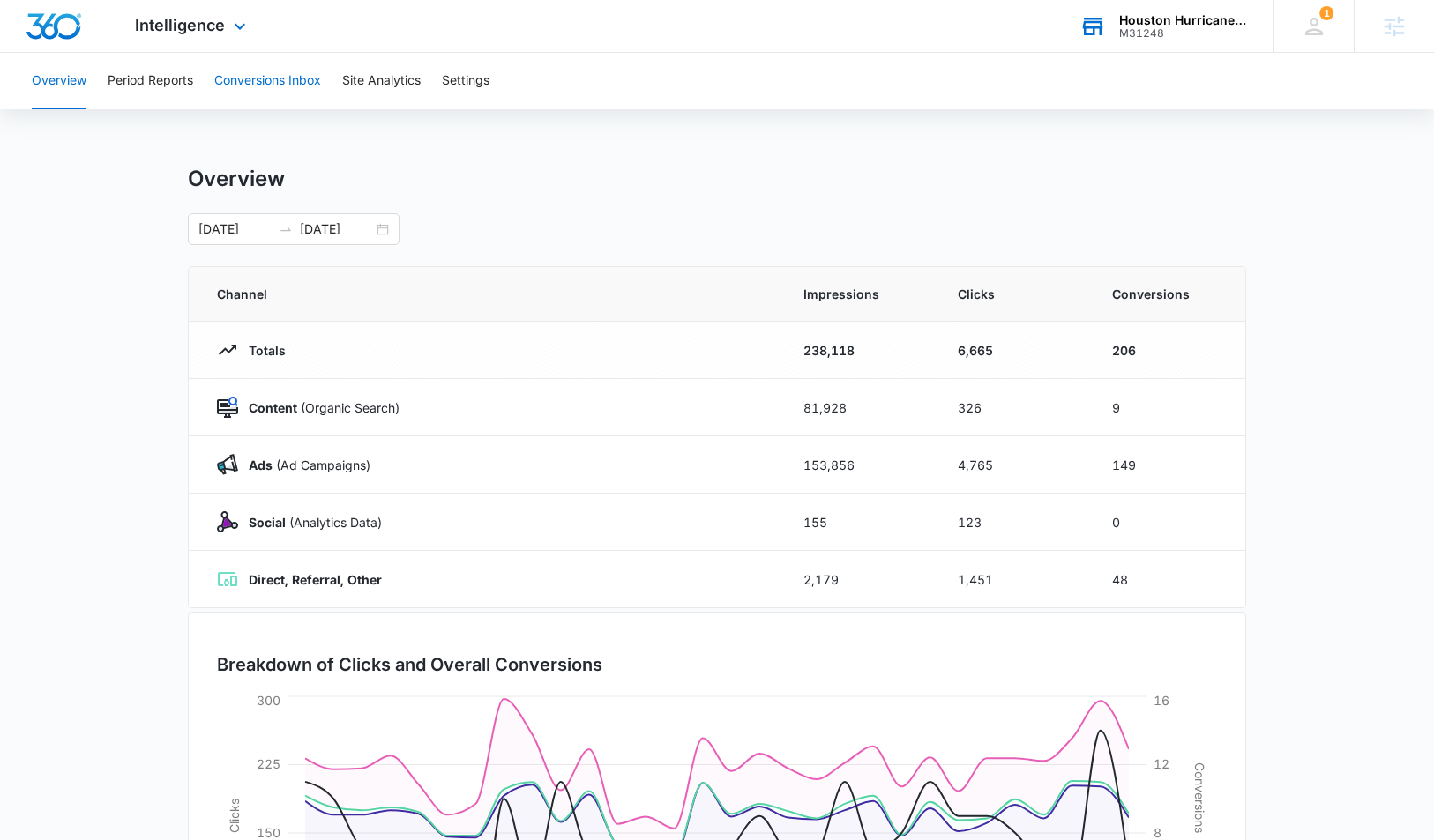
click at [286, 74] on button "Conversions Inbox" at bounding box center [267, 80] width 106 height 56
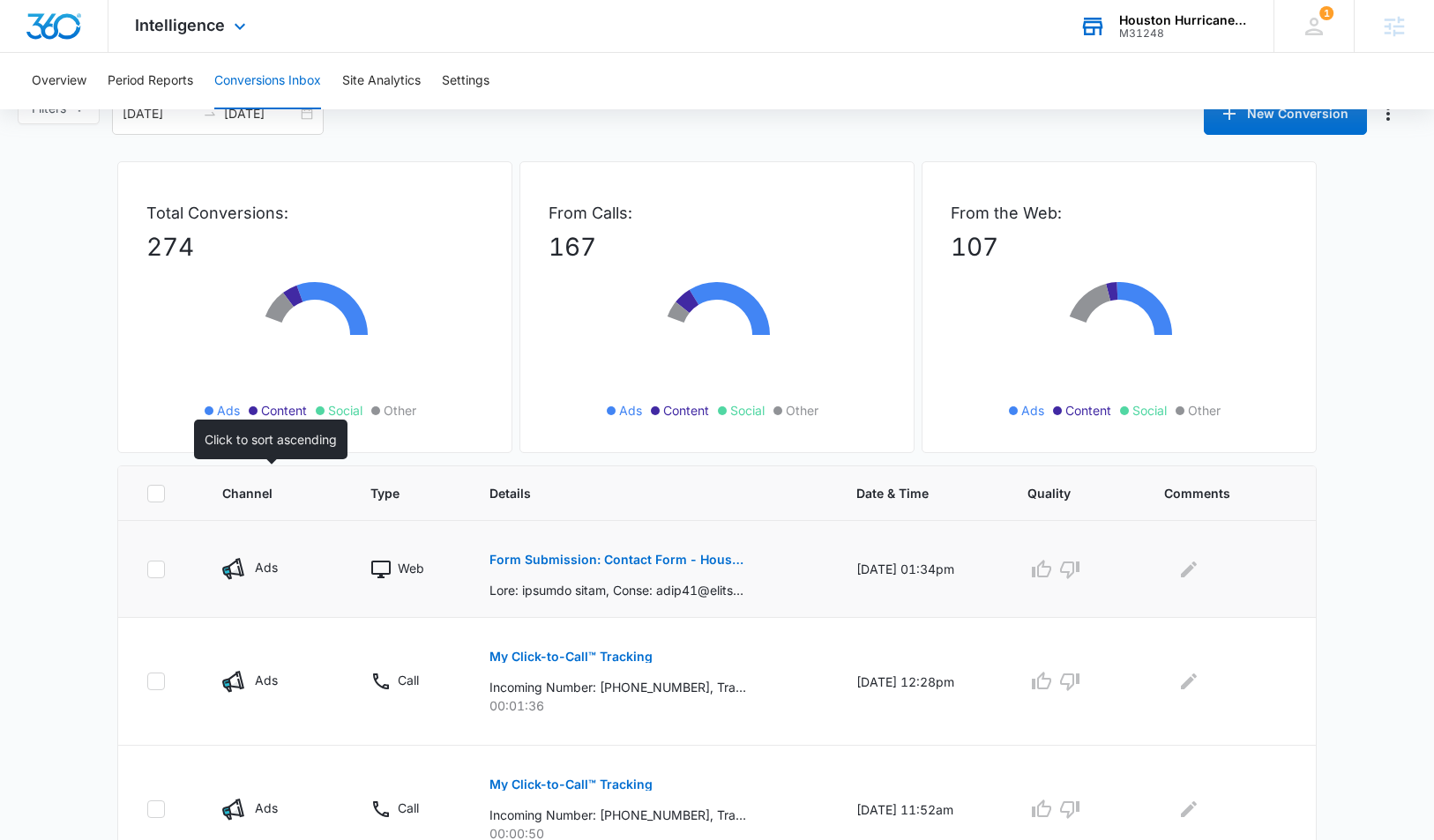
scroll to position [39, 0]
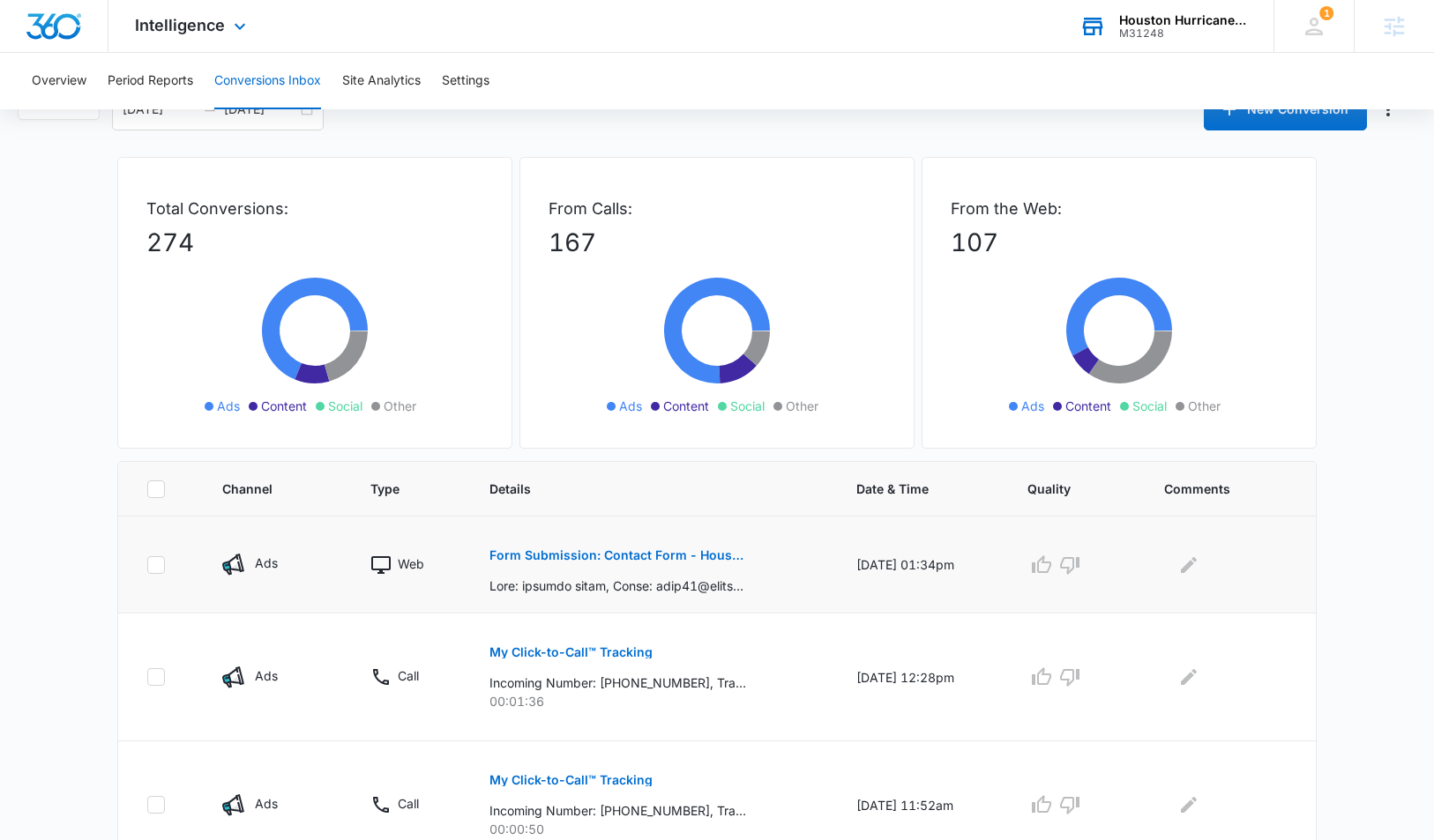
click at [542, 554] on p "Form Submission: Contact Form - Houston Hurricane & Security Products" at bounding box center [619, 554] width 257 height 12
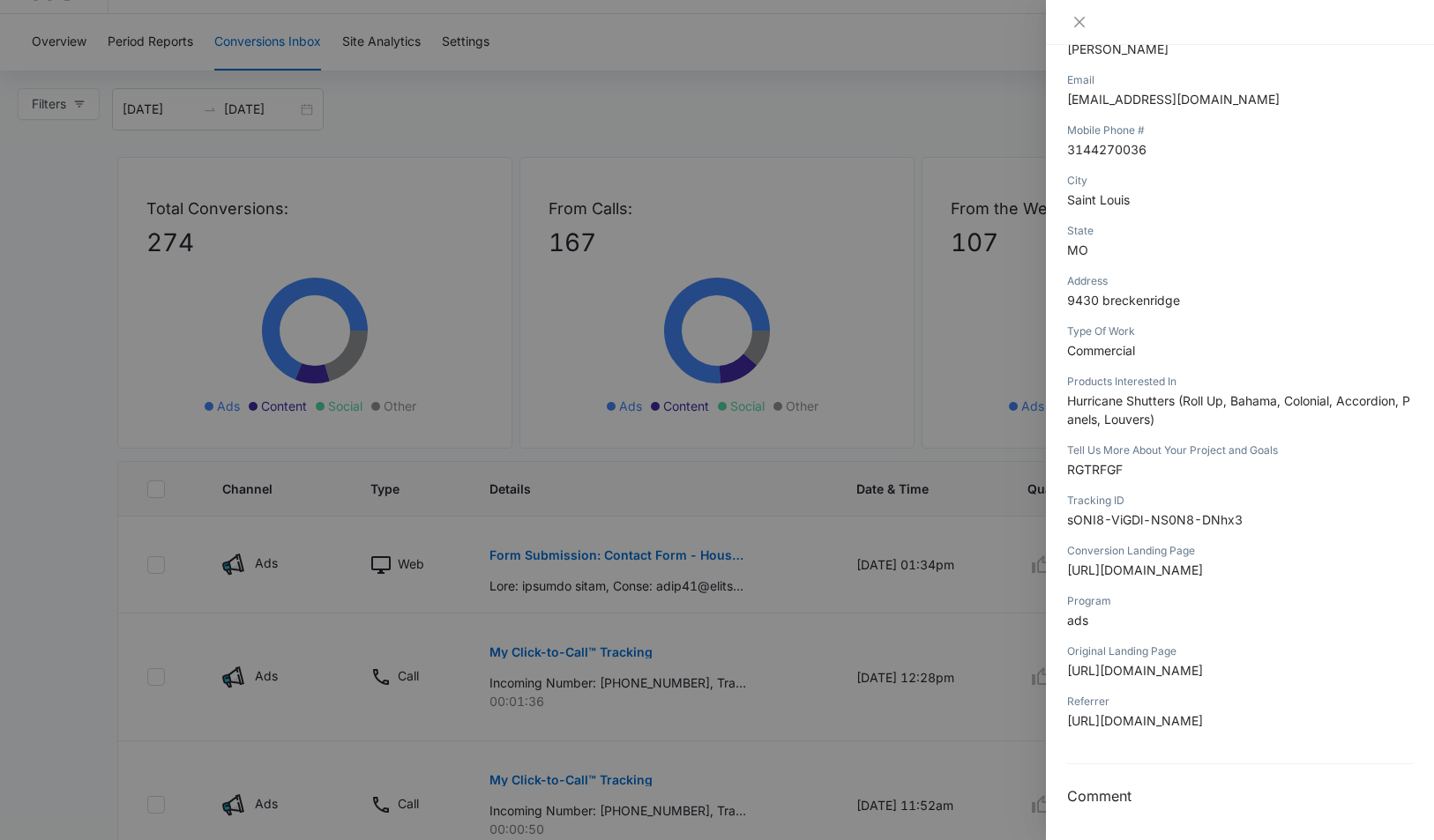
scroll to position [354, 0]
drag, startPoint x: 1109, startPoint y: 583, endPoint x: 1110, endPoint y: 553, distance: 30.0
click at [1130, 578] on span "[URL][DOMAIN_NAME]" at bounding box center [1134, 570] width 136 height 15
